Goal: Task Accomplishment & Management: Use online tool/utility

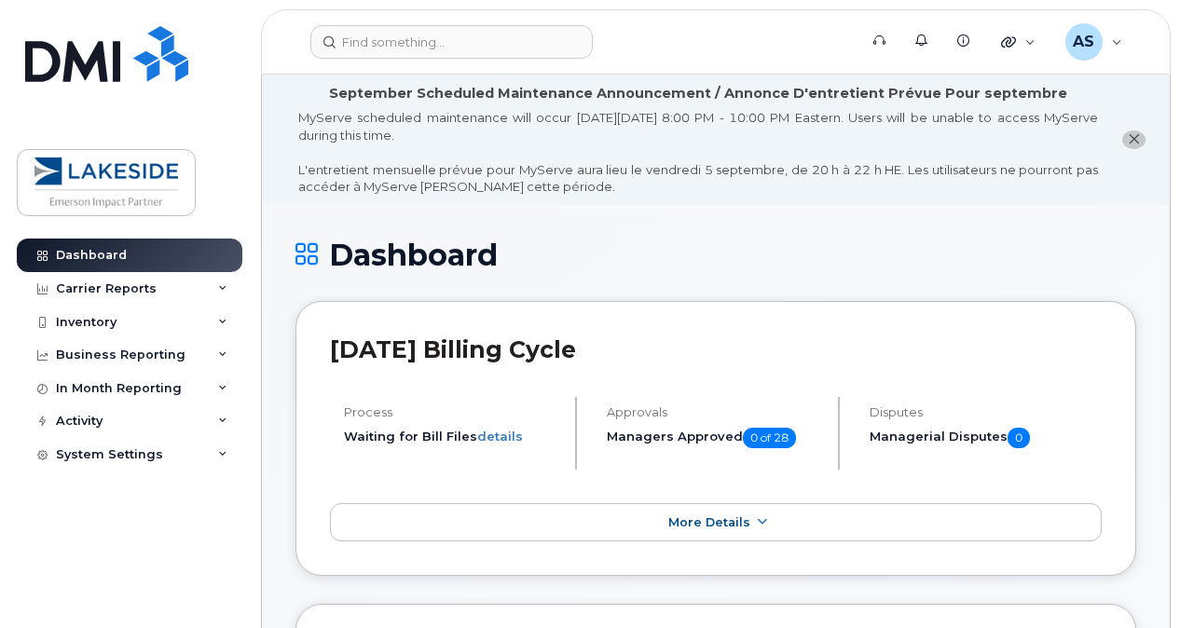
click at [438, 62] on header "Support Alerts Knowledge Base Quicklinks Suspend / Cancel Device Change SIM Car…" at bounding box center [716, 41] width 910 height 65
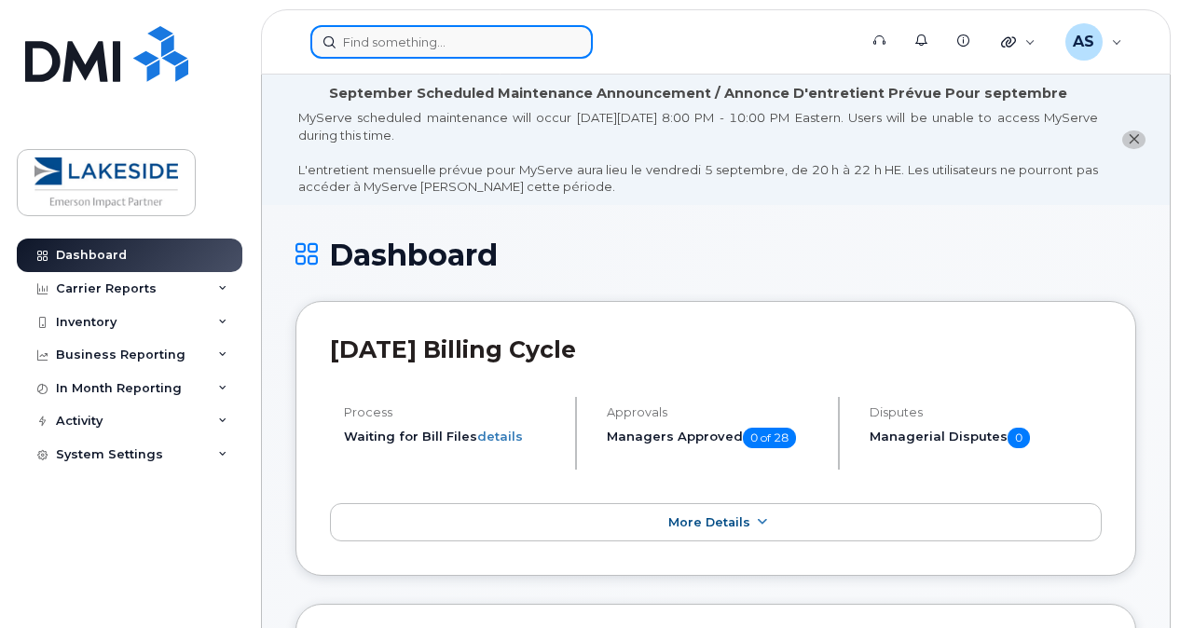
click at [446, 51] on input at bounding box center [451, 42] width 282 height 34
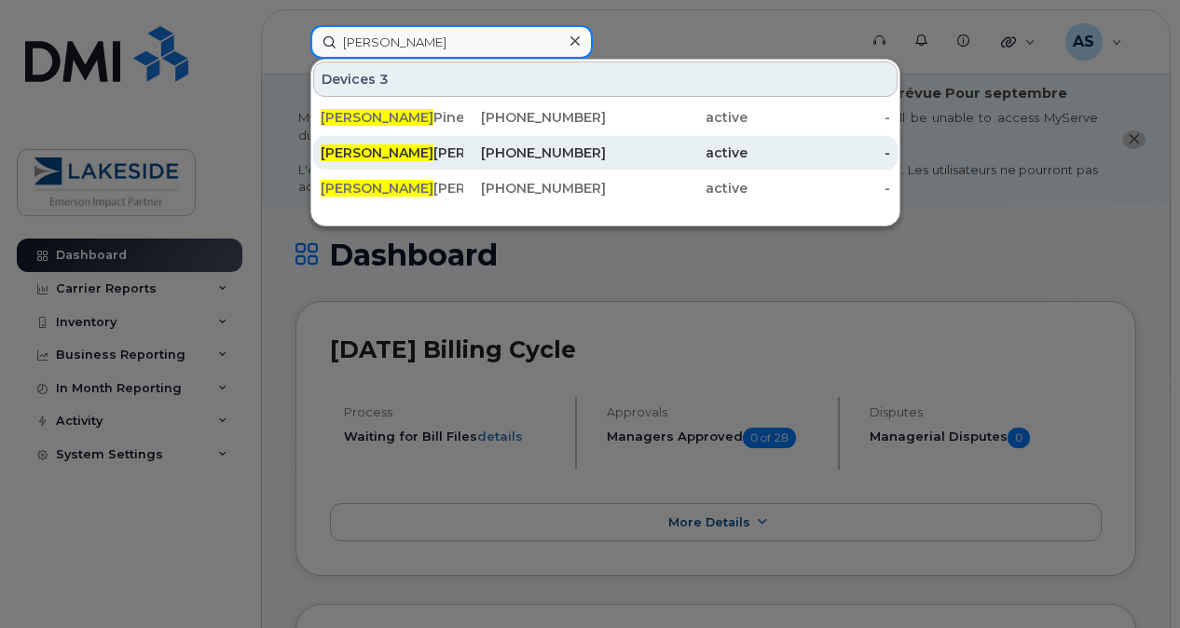
type input "[PERSON_NAME]"
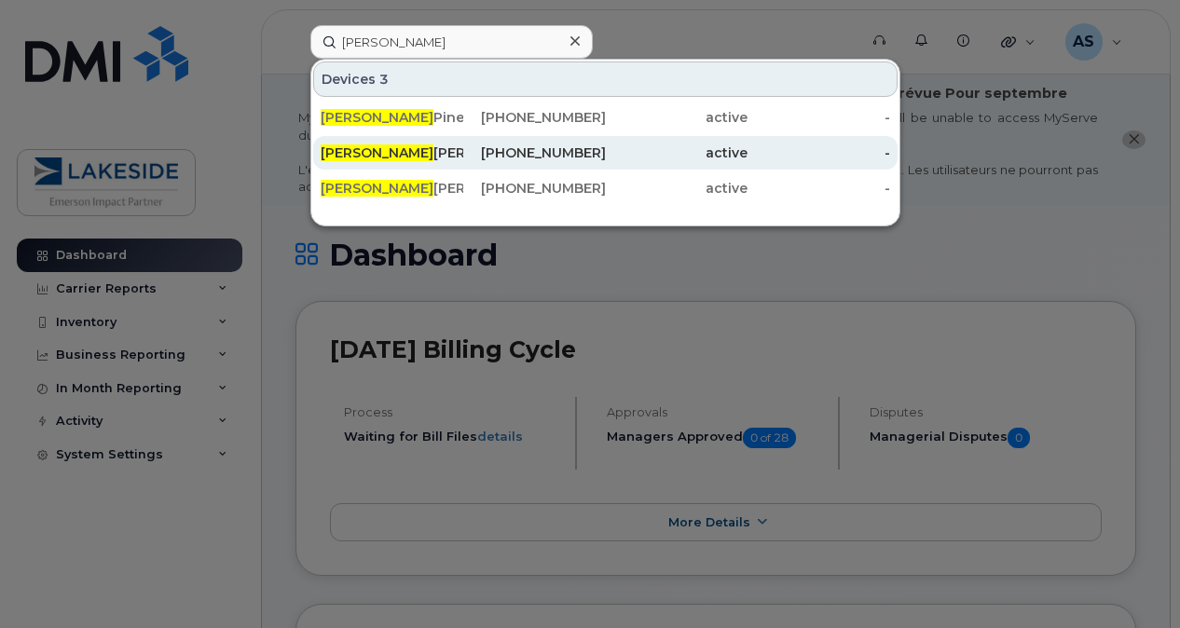
click at [417, 146] on div "[PERSON_NAME]" at bounding box center [392, 153] width 143 height 19
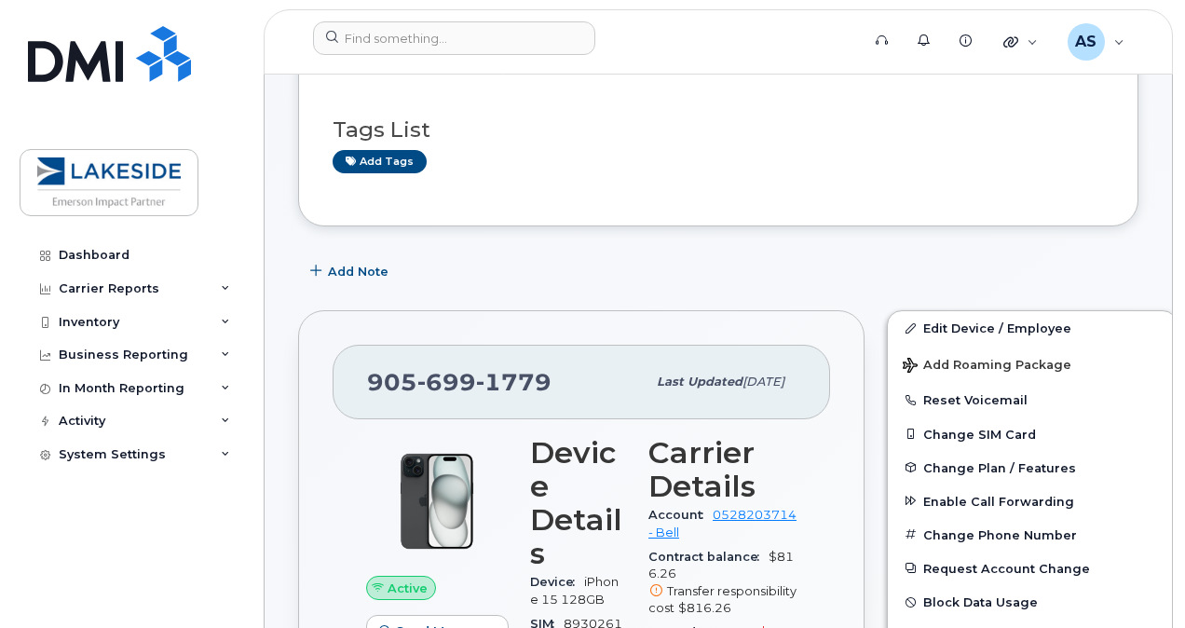
scroll to position [274, 0]
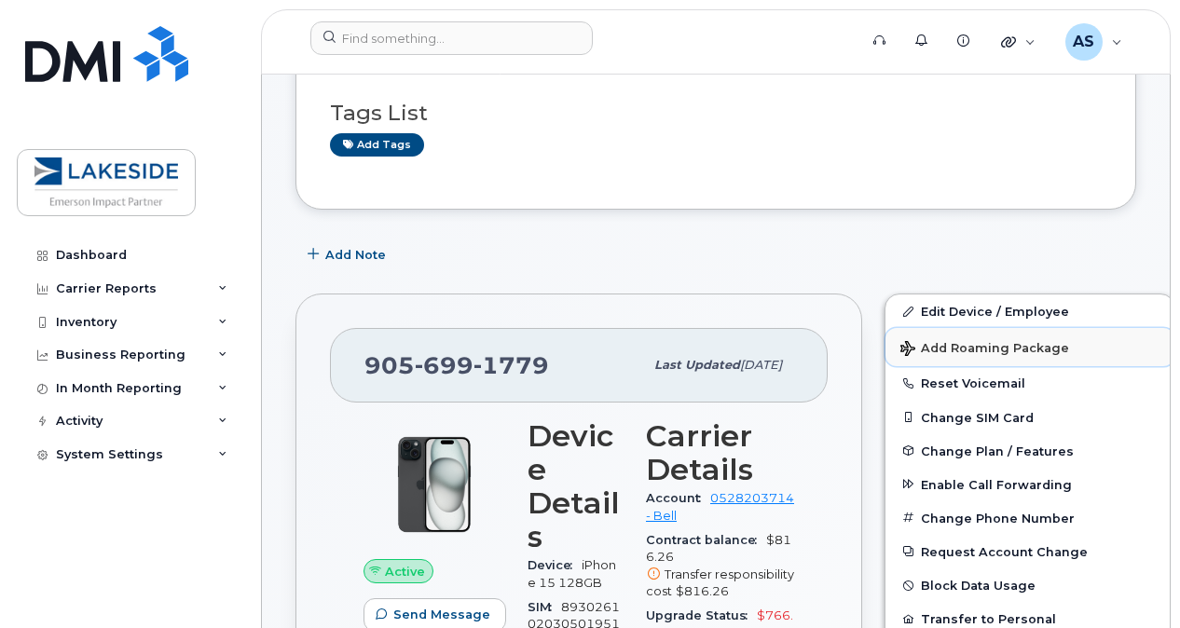
click at [999, 358] on button "Add Roaming Package" at bounding box center [1029, 347] width 289 height 38
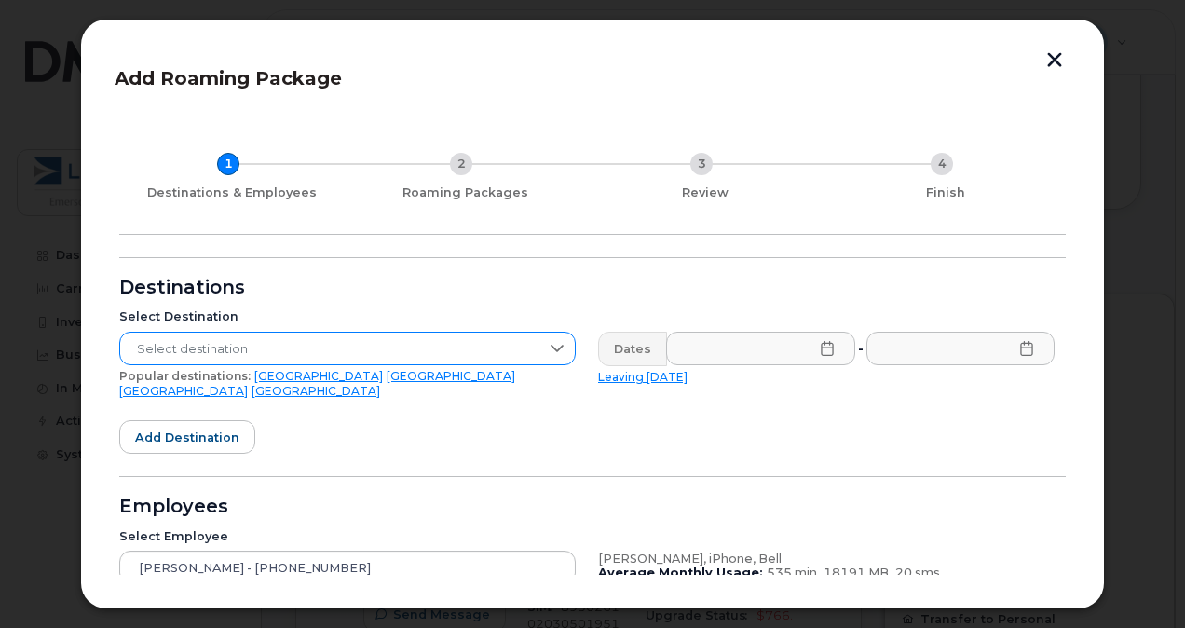
click at [475, 343] on span "Select destination" at bounding box center [329, 350] width 419 height 34
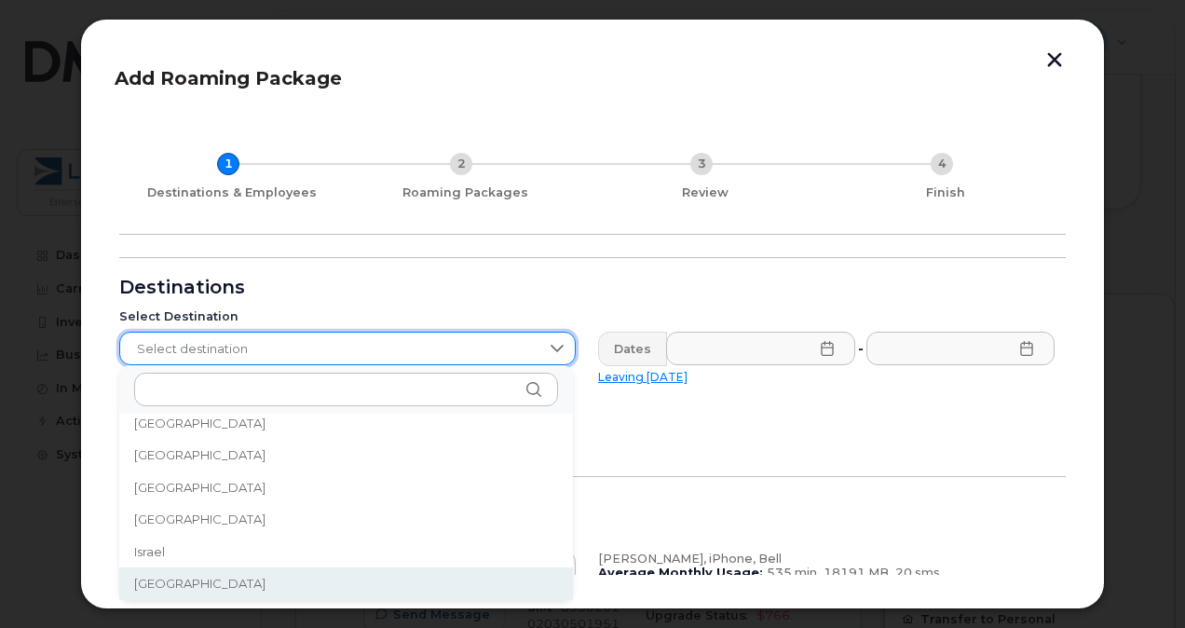
scroll to position [2913, 0]
click at [172, 585] on li "Italy" at bounding box center [346, 584] width 454 height 33
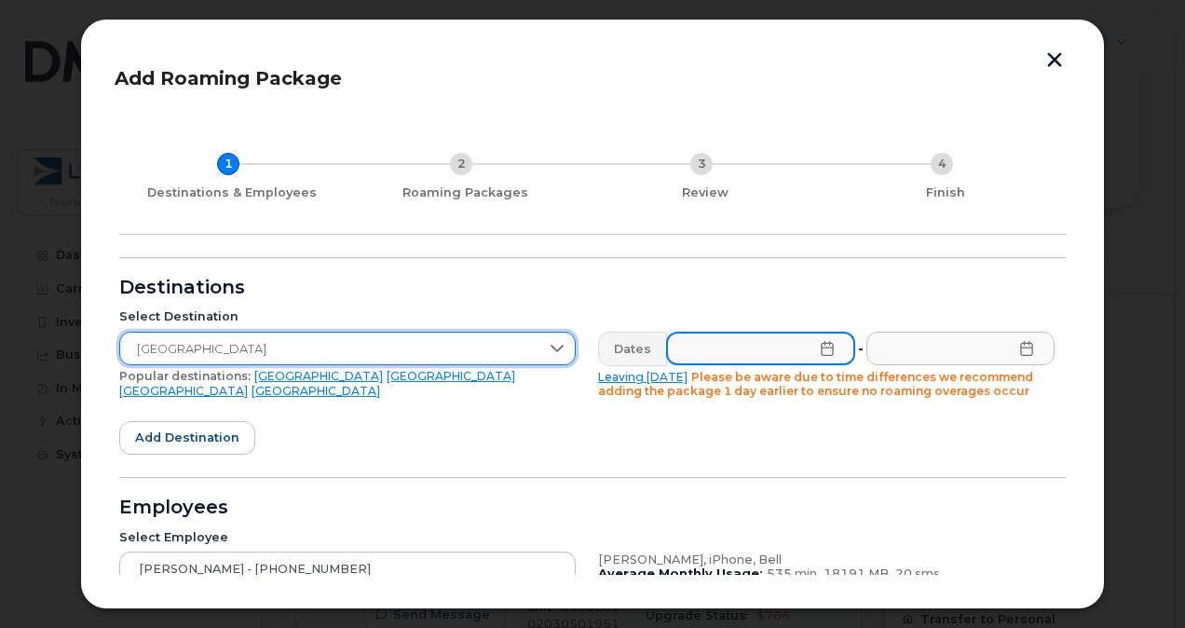
click at [811, 349] on input "text" at bounding box center [760, 349] width 189 height 34
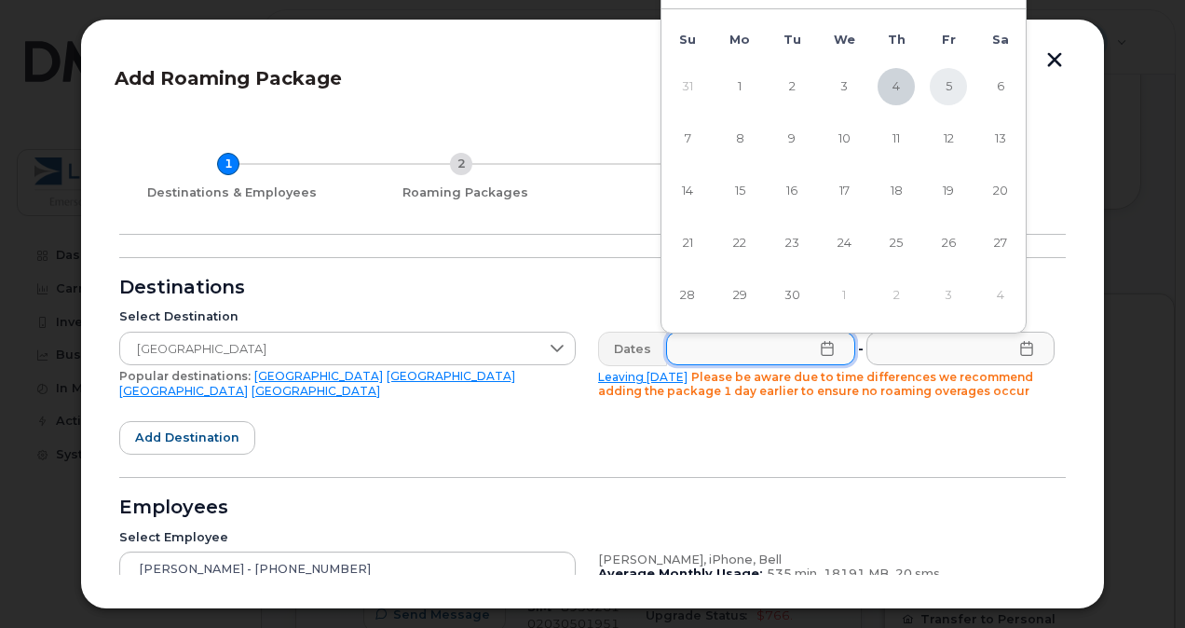
click at [954, 89] on span "5" at bounding box center [948, 86] width 37 height 37
type input "09/05/2025"
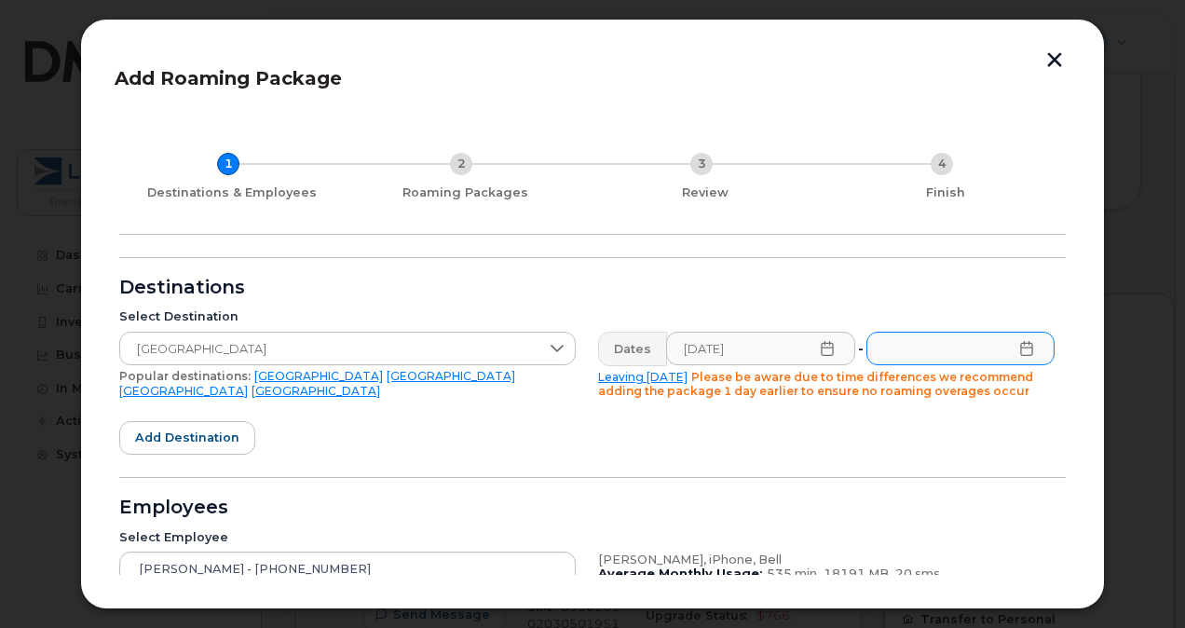
click at [1029, 355] on icon at bounding box center [1026, 348] width 15 height 15
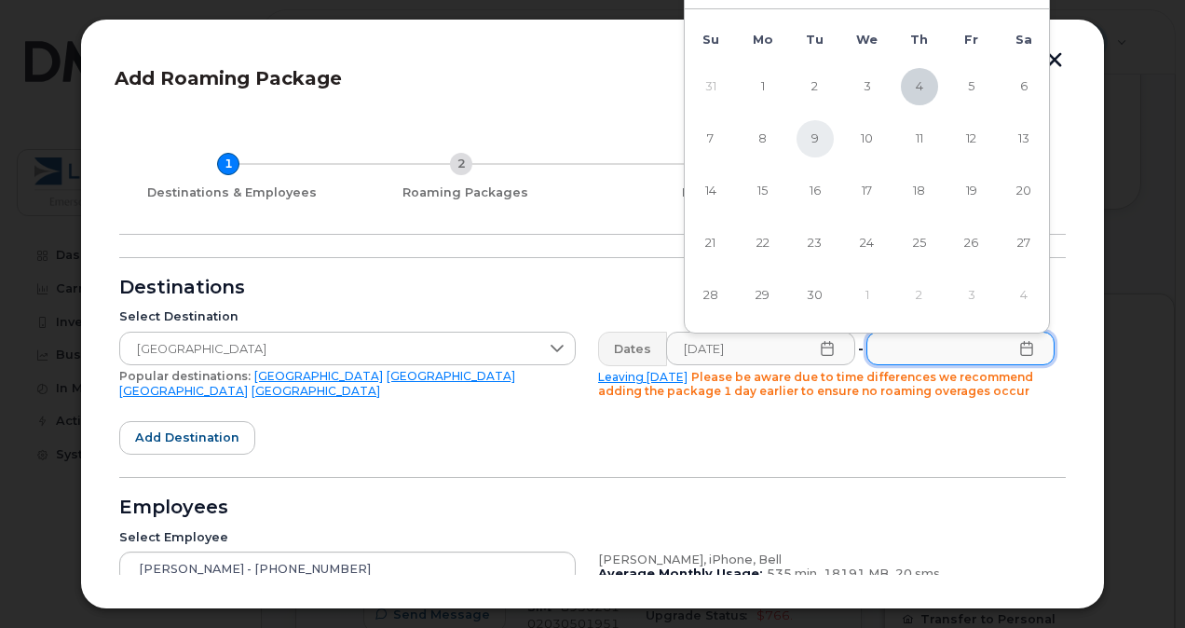
click at [808, 145] on span "9" at bounding box center [815, 138] width 37 height 37
type input "09/09/2025"
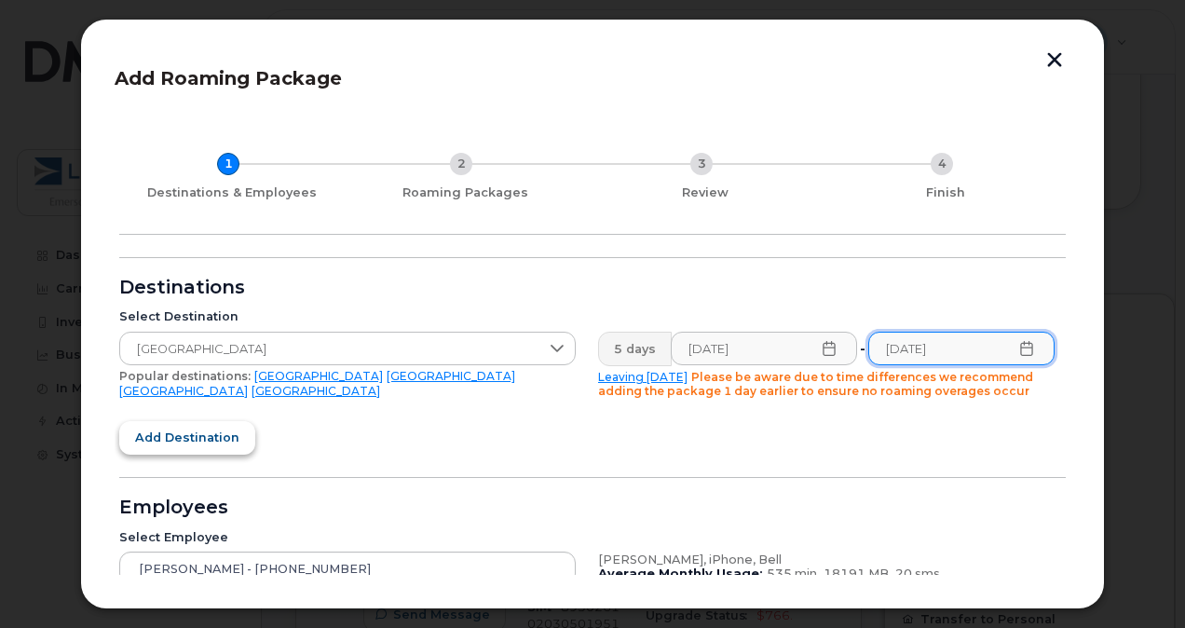
click at [224, 433] on span "Add destination" at bounding box center [187, 438] width 104 height 18
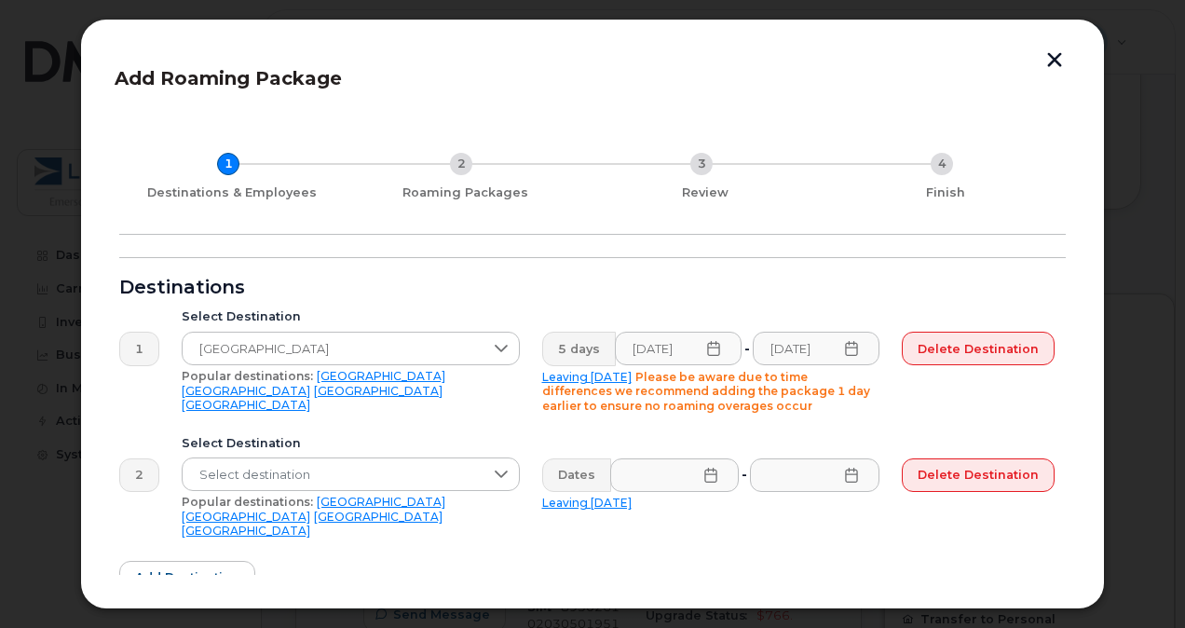
drag, startPoint x: 1078, startPoint y: 306, endPoint x: 1074, endPoint y: 332, distance: 26.5
click at [1074, 332] on div "Add Roaming Package 1 Destinations & Employees 2 Roaming Packages 3 Review 4 Fi…" at bounding box center [592, 314] width 1025 height 591
drag, startPoint x: 1072, startPoint y: 332, endPoint x: 1074, endPoint y: 376, distance: 44.8
click at [1074, 376] on div "Add Roaming Package 1 Destinations & Employees 2 Roaming Packages 3 Review 4 Fi…" at bounding box center [592, 314] width 1025 height 591
click at [939, 458] on button "Delete destination" at bounding box center [978, 475] width 153 height 34
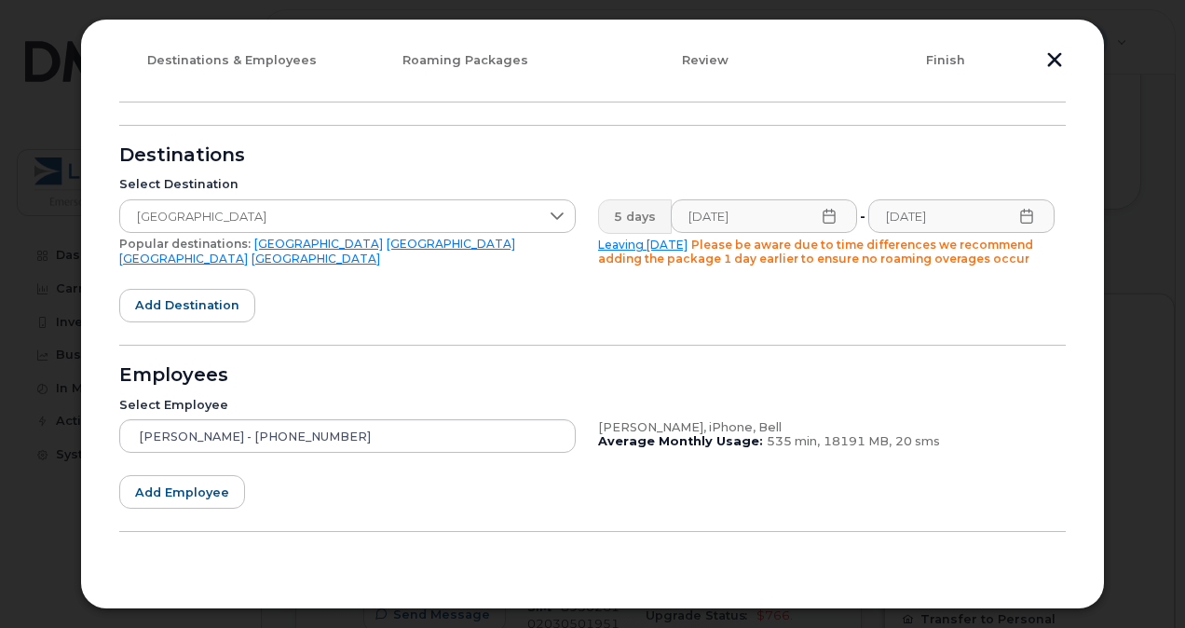
scroll to position [171, 0]
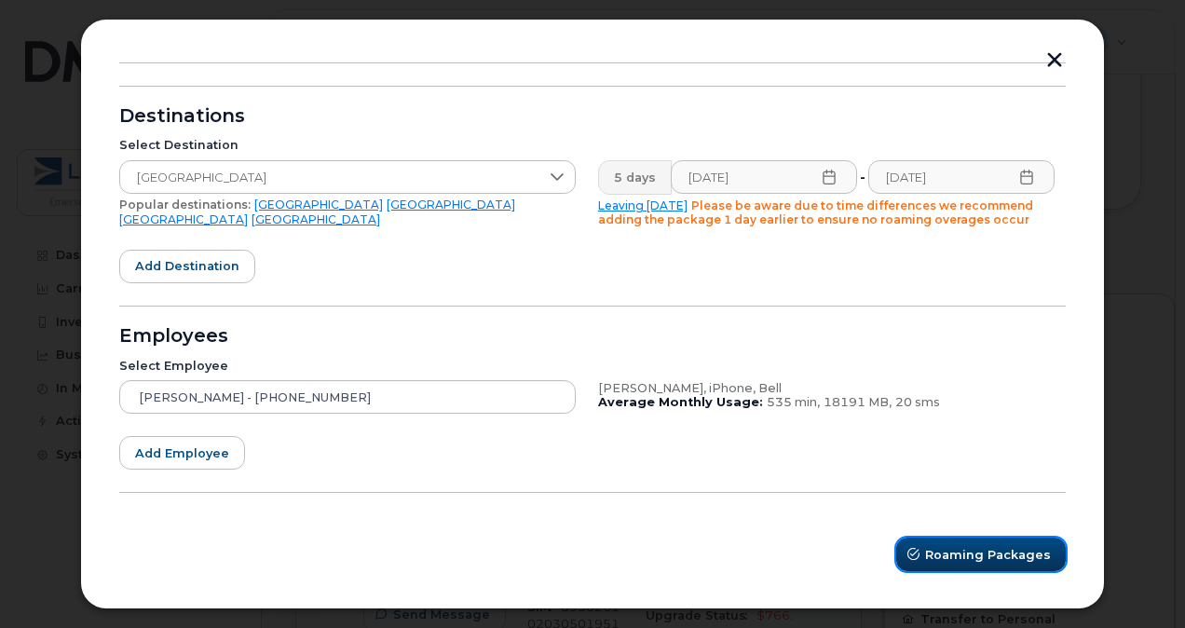
click at [970, 562] on span "Roaming Packages" at bounding box center [988, 555] width 126 height 18
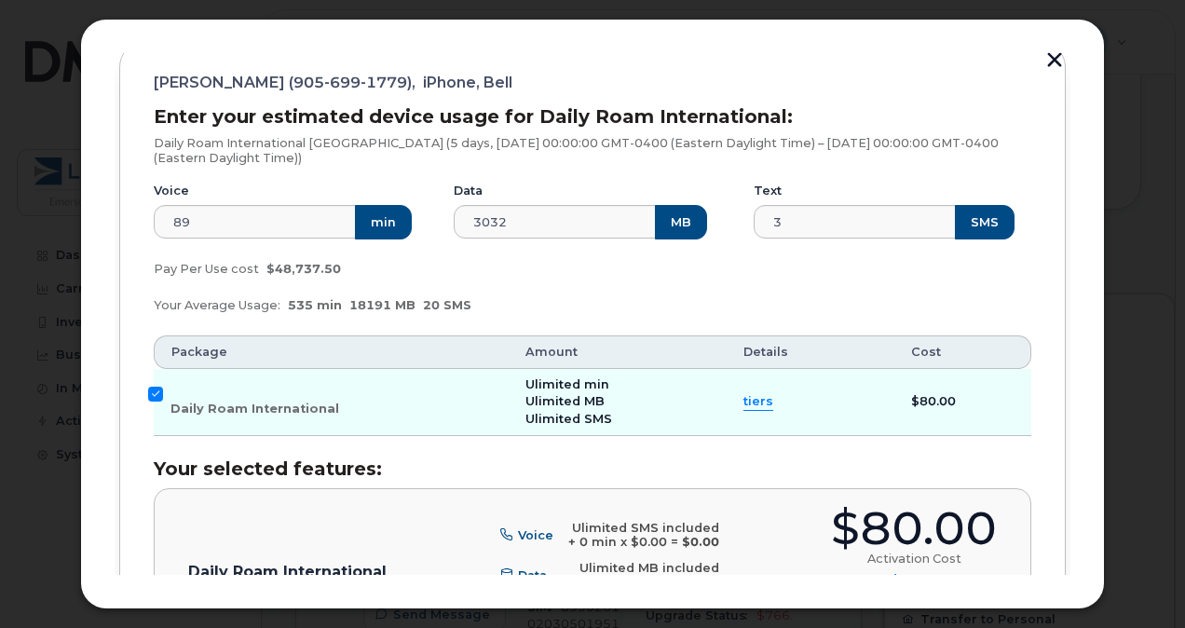
scroll to position [236, 0]
